Goal: Information Seeking & Learning: Learn about a topic

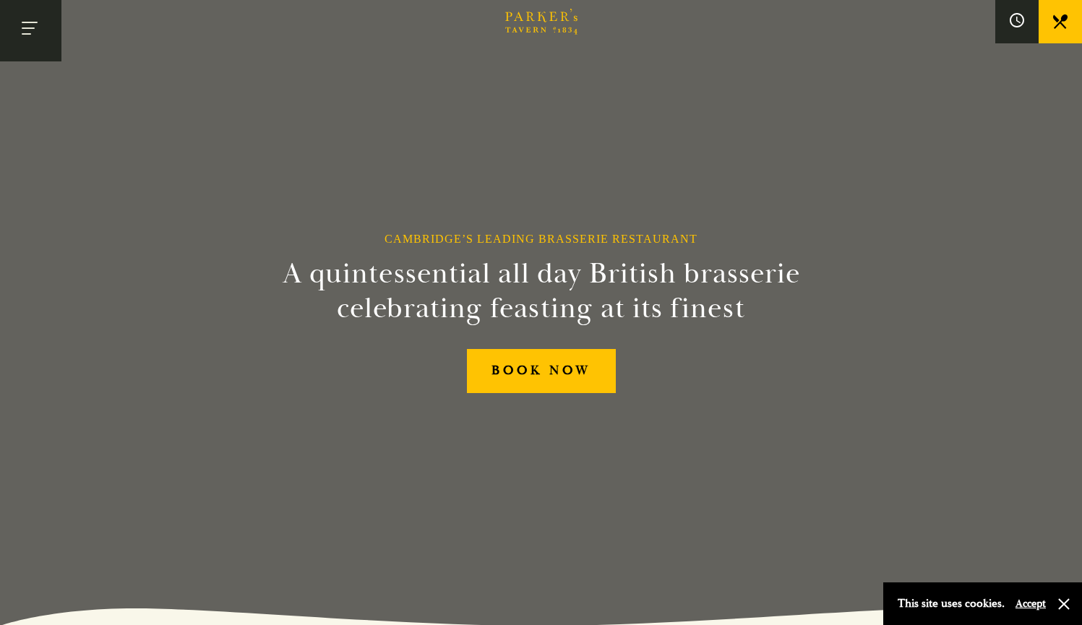
click at [33, 39] on button "Toggle navigation" at bounding box center [30, 30] width 61 height 61
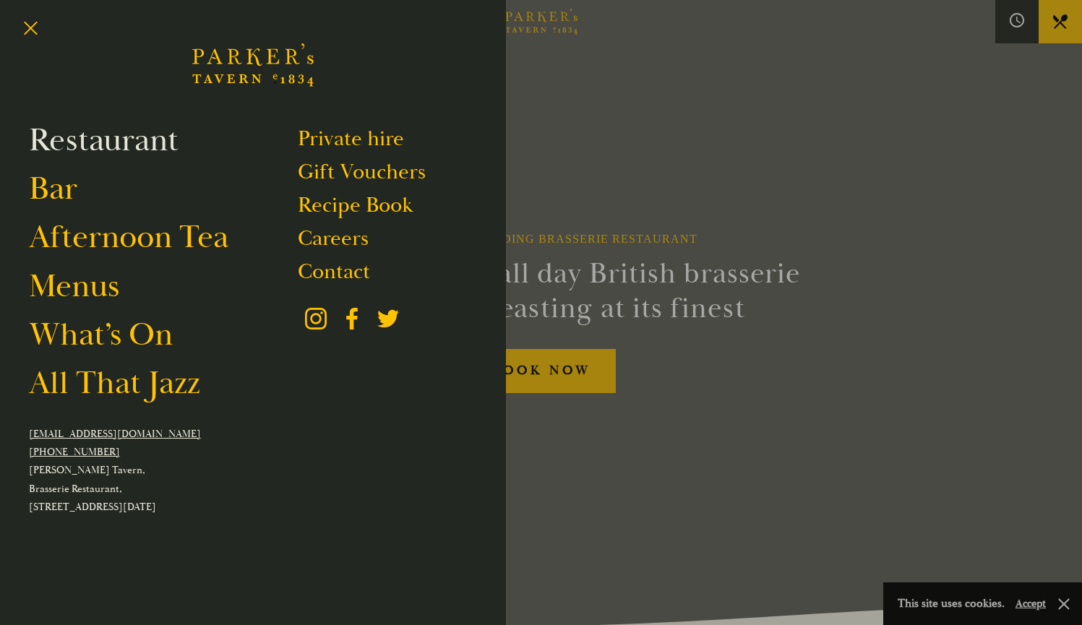
click at [75, 151] on link "Restaurant" at bounding box center [104, 140] width 150 height 40
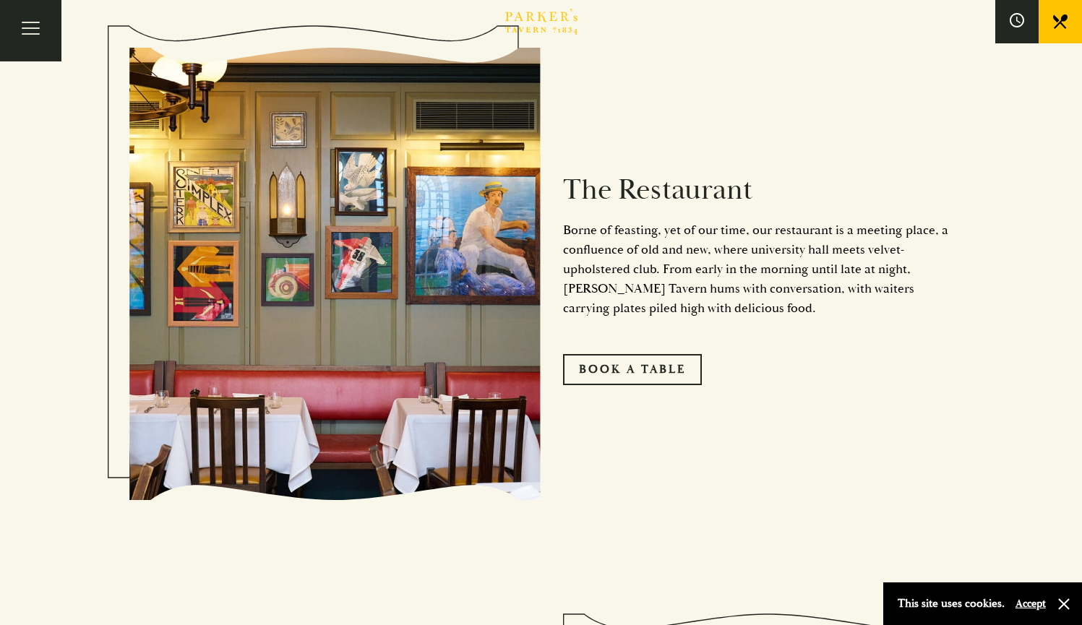
scroll to position [339, 0]
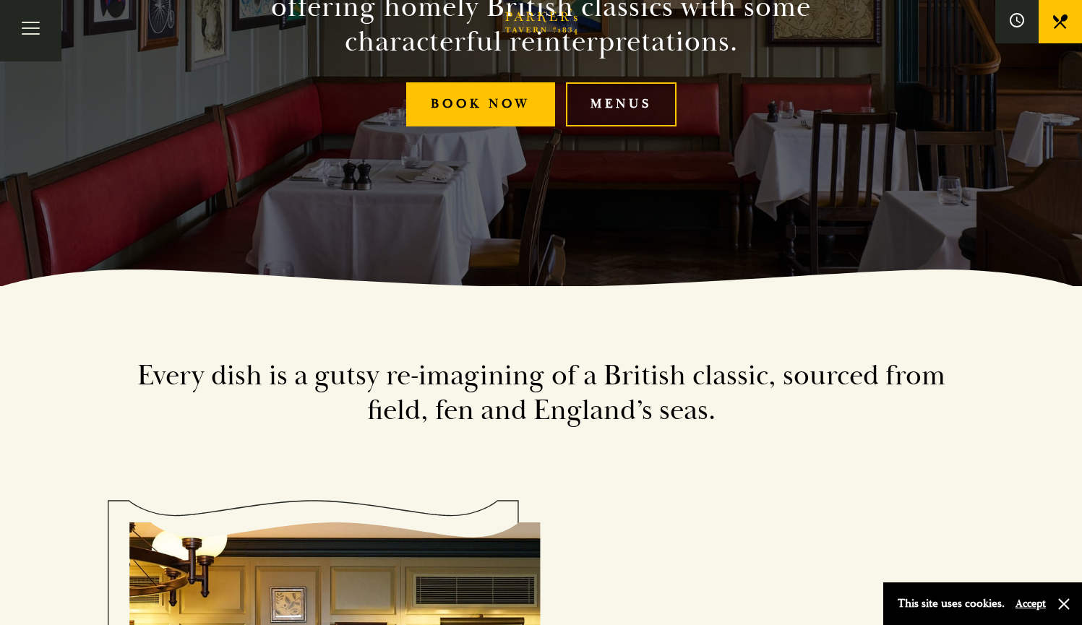
click at [617, 104] on link "Menus" at bounding box center [621, 104] width 111 height 44
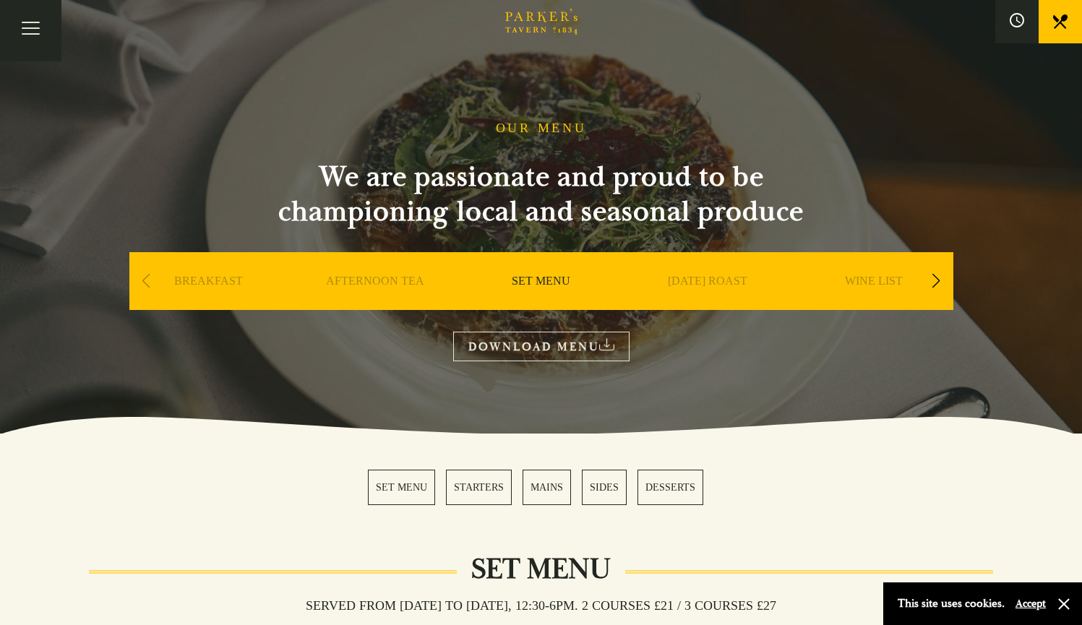
scroll to position [3, 0]
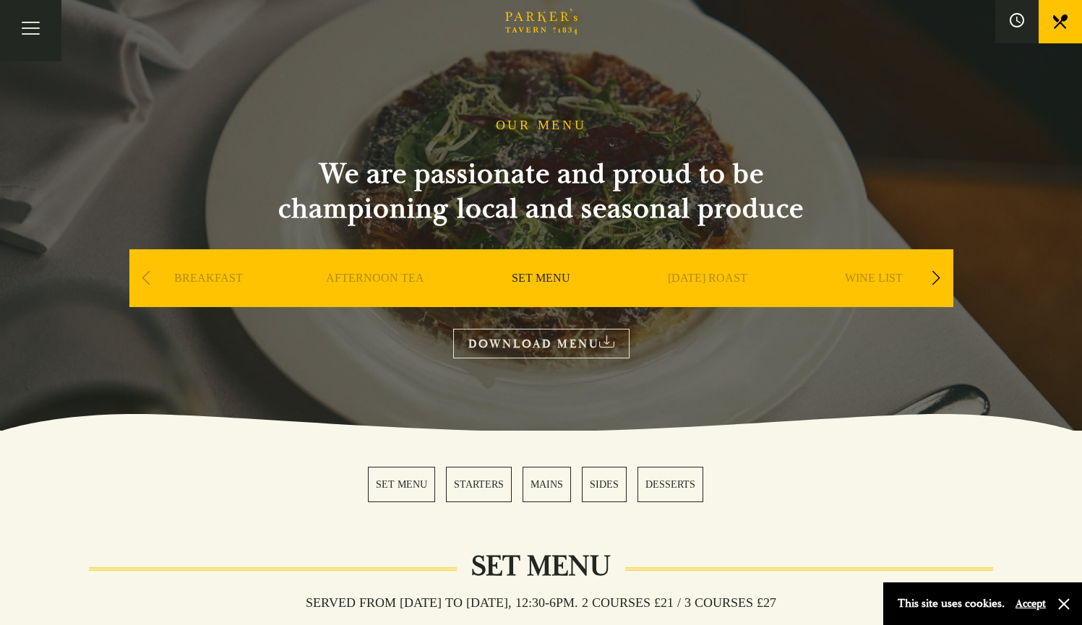
click at [937, 277] on div "Next slide" at bounding box center [937, 278] width 20 height 32
click at [938, 276] on div "Next slide" at bounding box center [937, 278] width 20 height 32
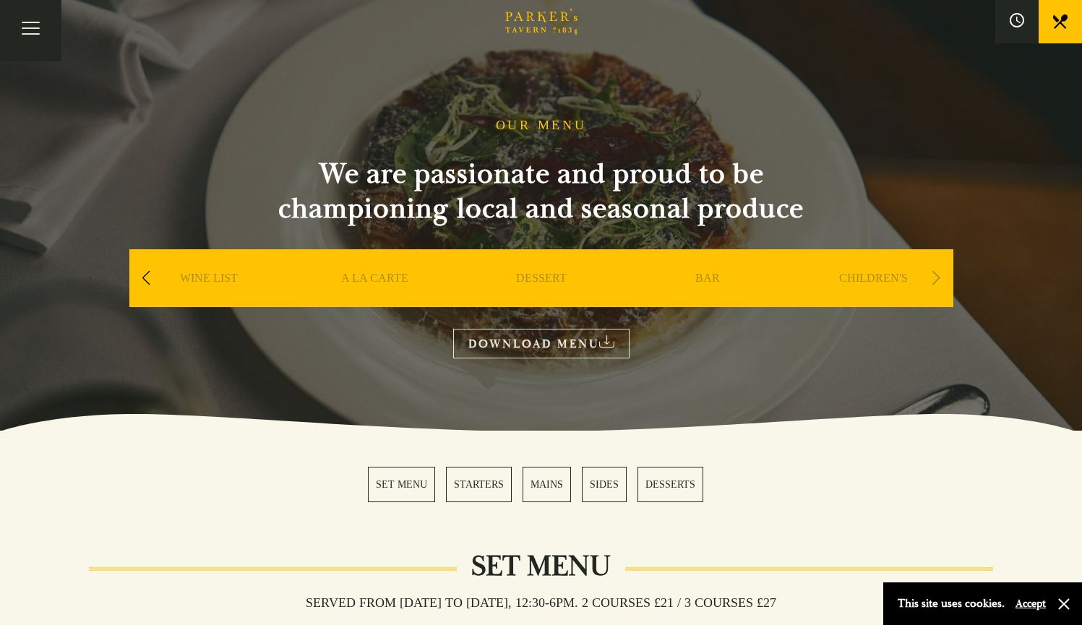
click at [938, 276] on div "Next slide" at bounding box center [937, 278] width 20 height 32
